Goal: Check status

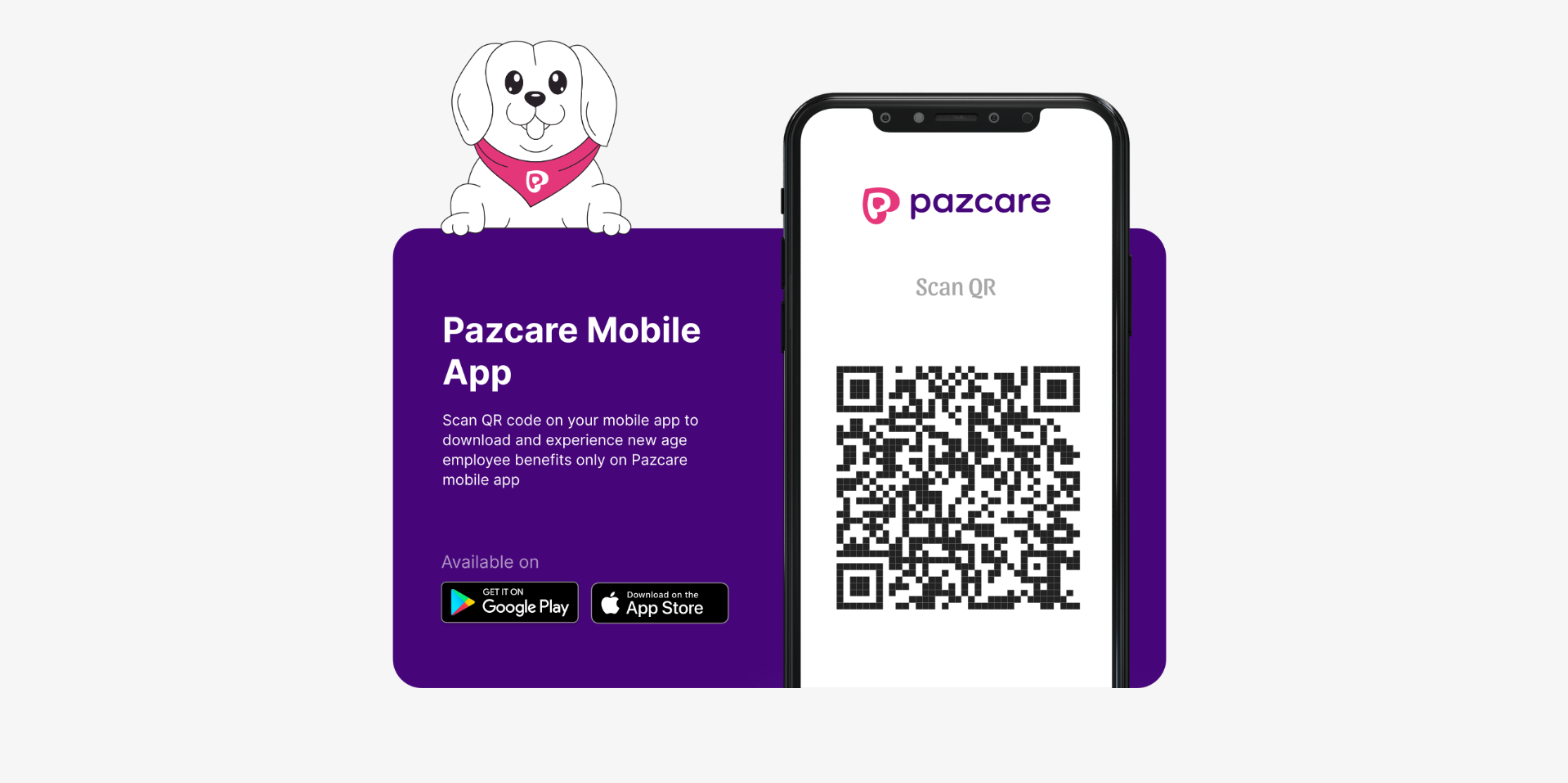
click at [71, 68] on div at bounding box center [784, 392] width 1568 height 783
